Goal: Check status: Check status

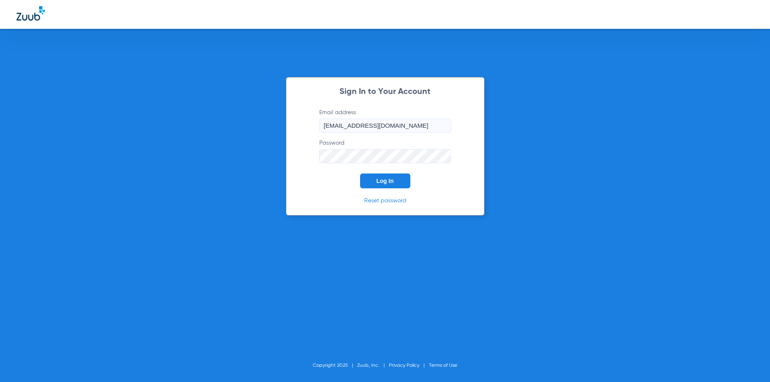
click at [366, 178] on button "Log In" at bounding box center [385, 181] width 50 height 15
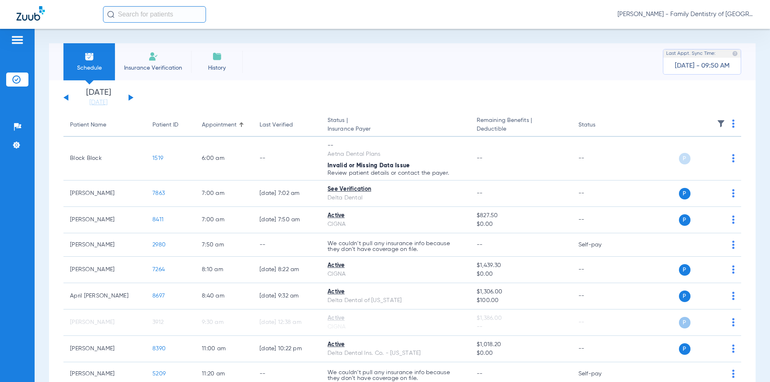
click at [130, 97] on button at bounding box center [131, 97] width 5 height 6
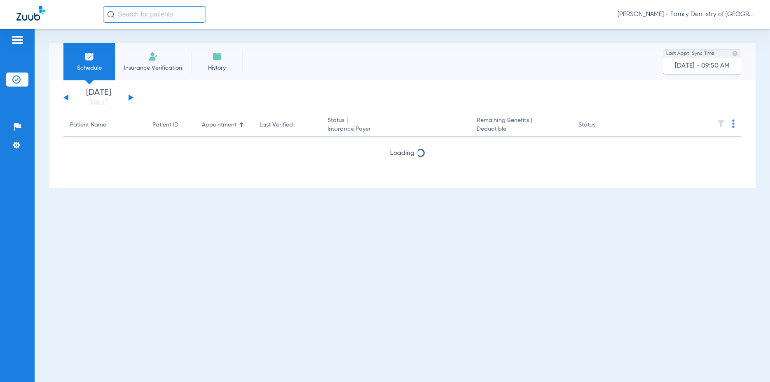
click at [130, 97] on button at bounding box center [131, 97] width 5 height 6
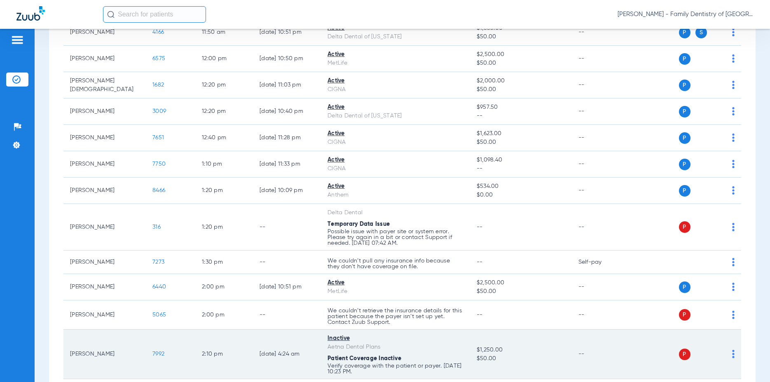
scroll to position [960, 0]
